Goal: Task Accomplishment & Management: Manage account settings

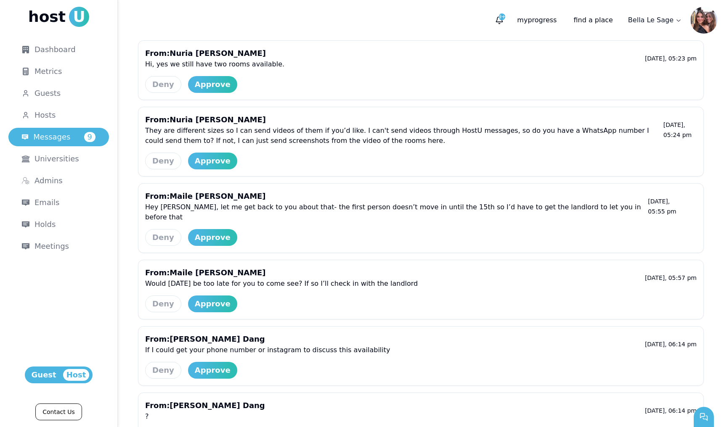
click at [208, 85] on div "Approve" at bounding box center [213, 85] width 36 height 12
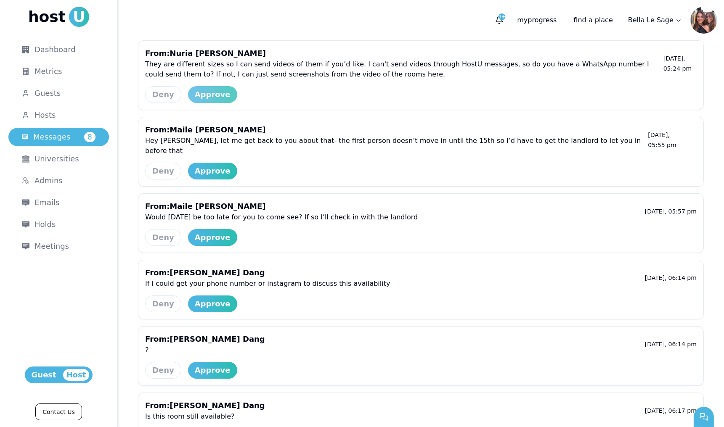
click at [207, 98] on div "Approve" at bounding box center [213, 95] width 36 height 12
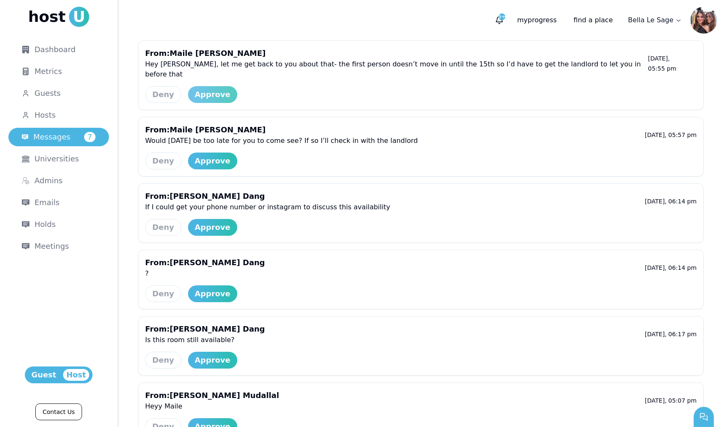
click at [207, 89] on div "Approve" at bounding box center [213, 95] width 36 height 12
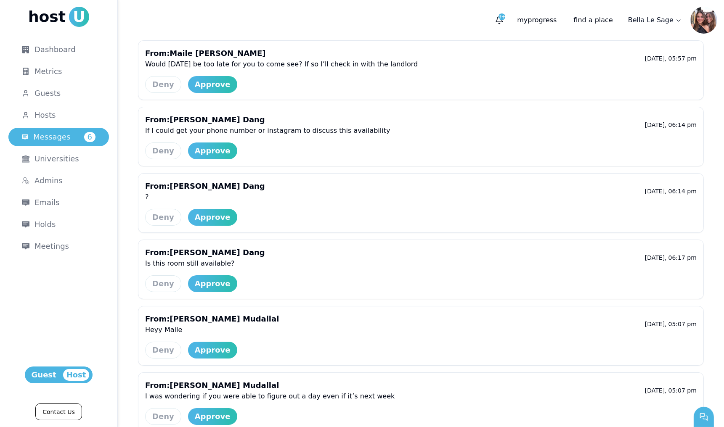
click at [207, 80] on div "Approve" at bounding box center [213, 85] width 36 height 12
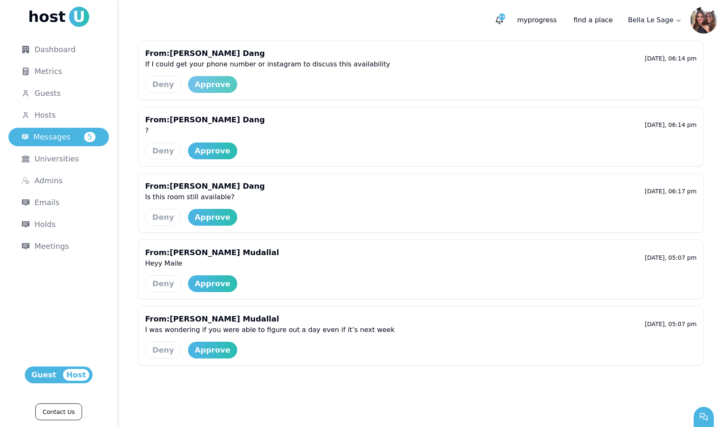
click at [208, 82] on div "Approve" at bounding box center [213, 85] width 36 height 12
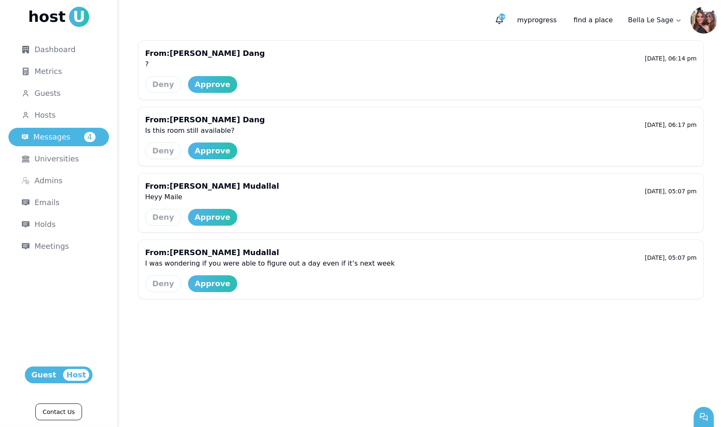
click at [208, 82] on div "Approve" at bounding box center [213, 85] width 36 height 12
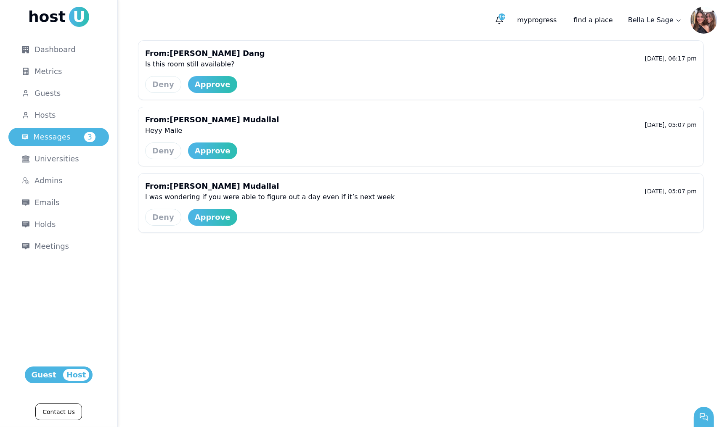
click at [208, 82] on div "Approve" at bounding box center [213, 85] width 36 height 12
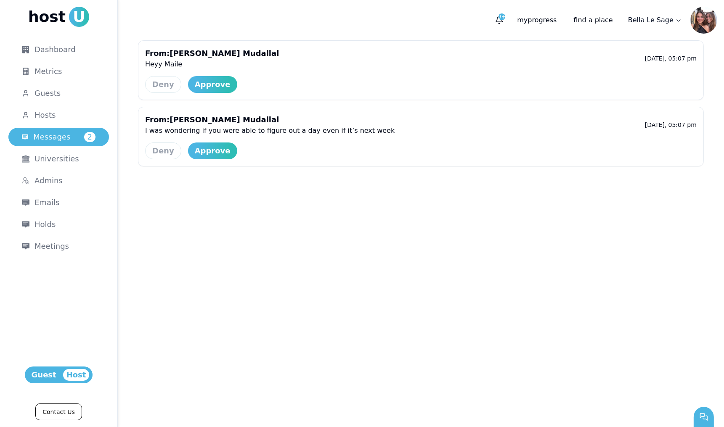
click at [208, 82] on div "Approve" at bounding box center [213, 85] width 36 height 12
